Goal: Information Seeking & Learning: Get advice/opinions

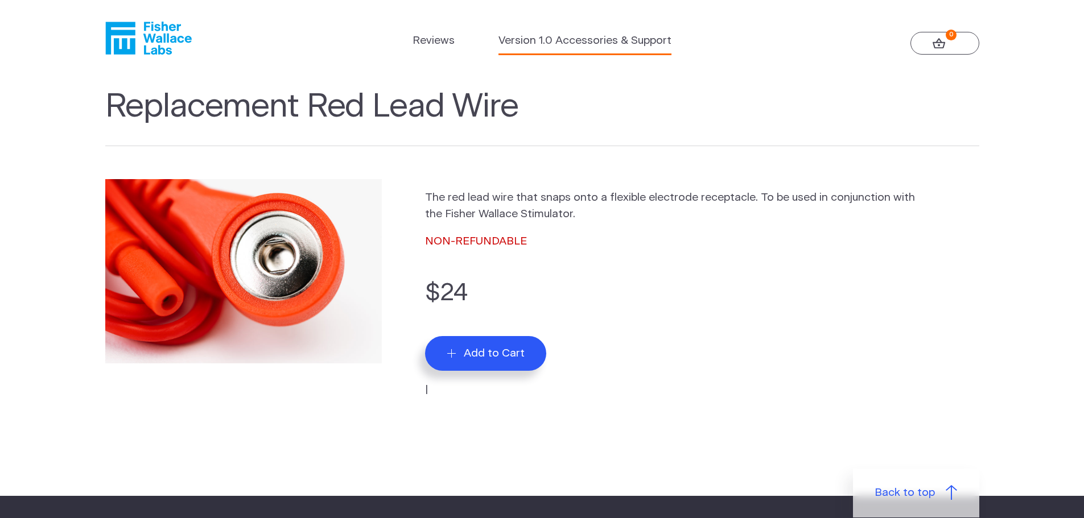
click at [585, 44] on link "Version 1.0 Accessories & Support" at bounding box center [584, 41] width 173 height 16
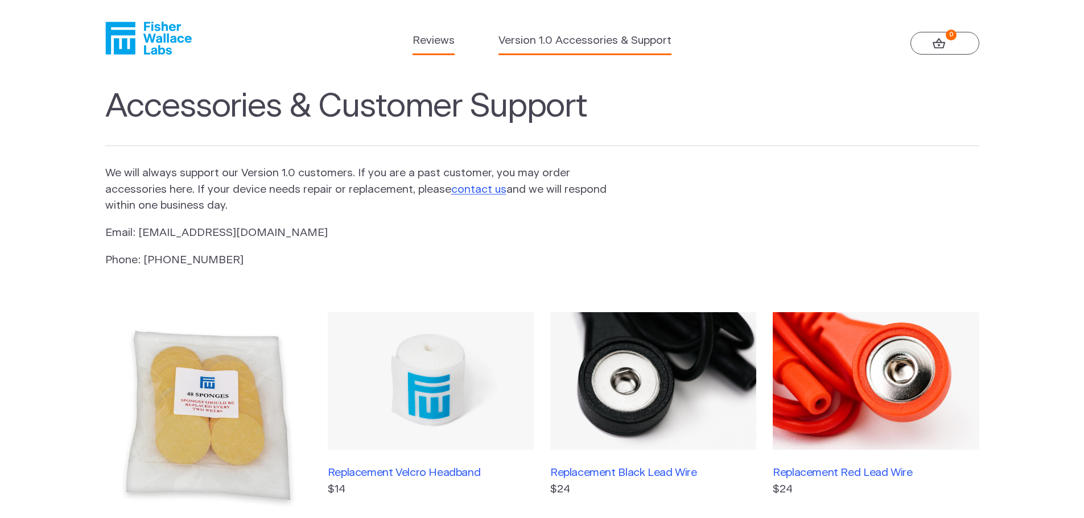
click at [435, 44] on link "Reviews" at bounding box center [433, 41] width 42 height 16
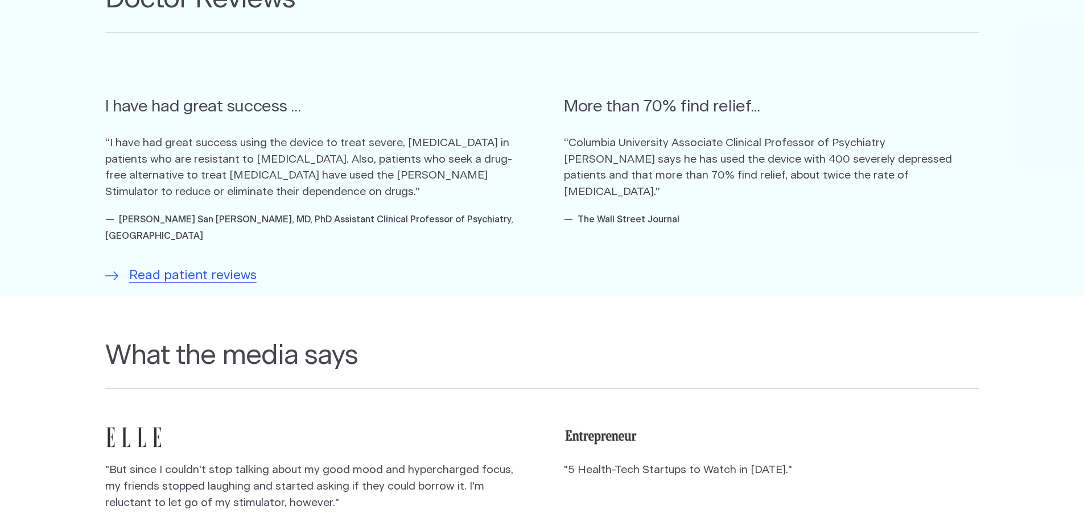
scroll to position [853, 0]
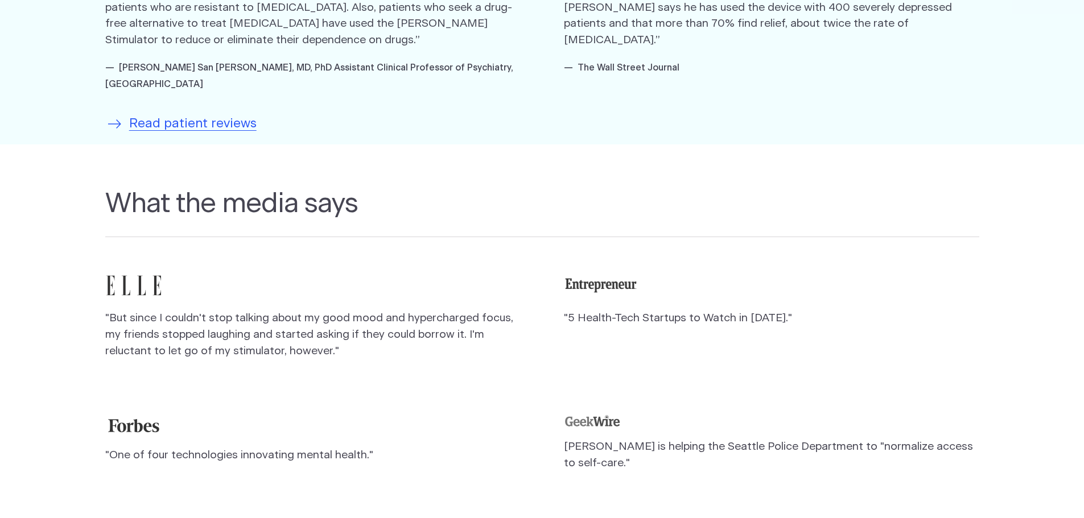
click at [227, 114] on span "Read patient reviews" at bounding box center [192, 123] width 127 height 19
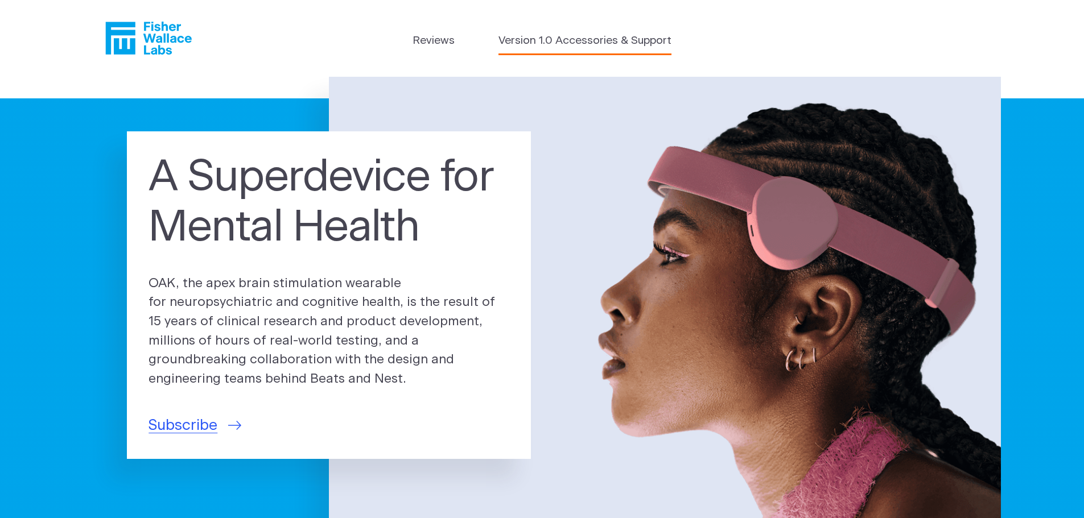
click at [598, 42] on link "Version 1.0 Accessories & Support" at bounding box center [584, 41] width 173 height 16
